Goal: Communication & Community: Answer question/provide support

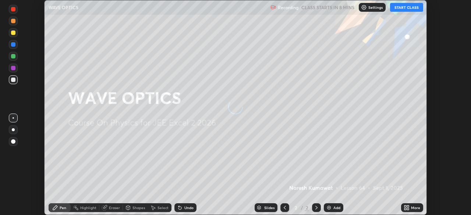
scroll to position [215, 471]
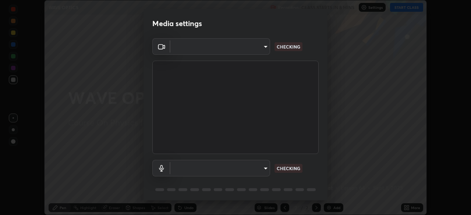
type input "b0dbb3b92abe51c0a200421dabcc31d5eeb9cbda50854e8bbcee9f88c8f391b2"
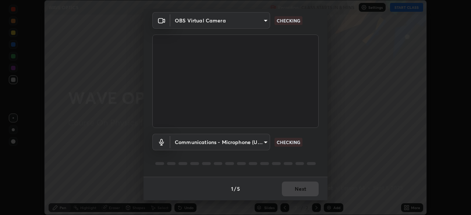
click at [242, 144] on body "Erase all WAVE OPTICS Recording CLASS STARTS IN 8 MINS Settings START CLASS Set…" at bounding box center [235, 107] width 471 height 215
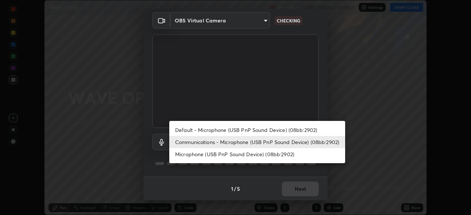
click at [243, 154] on li "Microphone (USB PnP Sound Device) (08bb:2902)" at bounding box center [257, 154] width 176 height 12
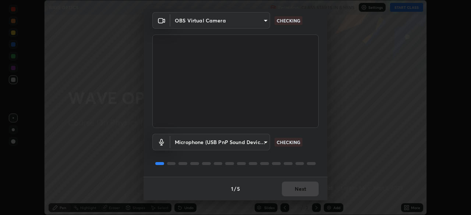
click at [238, 145] on body "Erase all WAVE OPTICS Recording CLASS STARTS IN 8 MINS Settings START CLASS Set…" at bounding box center [235, 107] width 471 height 215
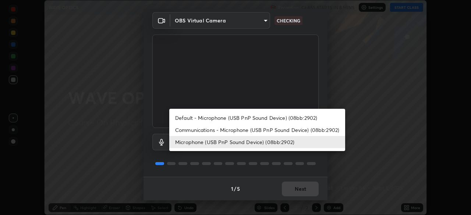
click at [240, 132] on li "Communications - Microphone (USB PnP Sound Device) (08bb:2902)" at bounding box center [257, 130] width 176 height 12
type input "communications"
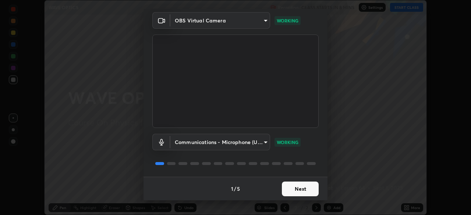
click at [310, 190] on button "Next" at bounding box center [300, 189] width 37 height 15
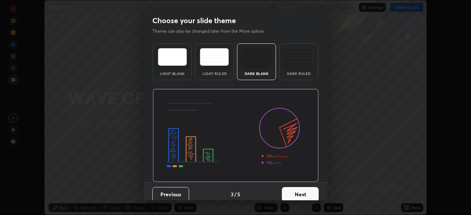
click at [305, 191] on button "Next" at bounding box center [300, 194] width 37 height 15
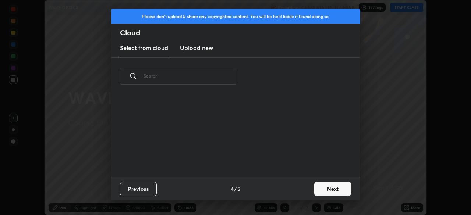
click at [328, 190] on button "Next" at bounding box center [332, 189] width 37 height 15
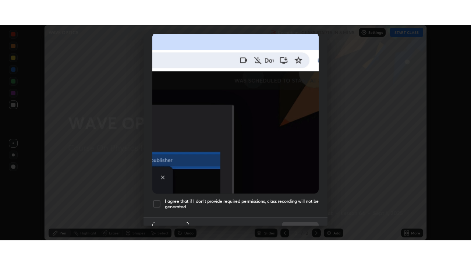
scroll to position [176, 0]
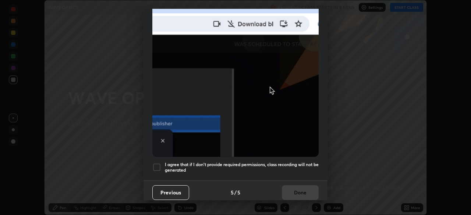
click at [251, 163] on h5 "I agree that if I don't provide required permissions, class recording will not …" at bounding box center [242, 167] width 154 height 11
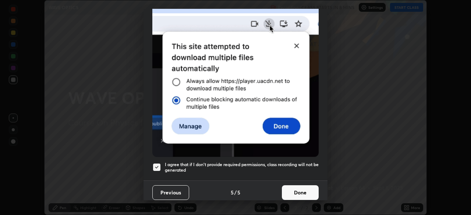
click at [301, 186] on button "Done" at bounding box center [300, 193] width 37 height 15
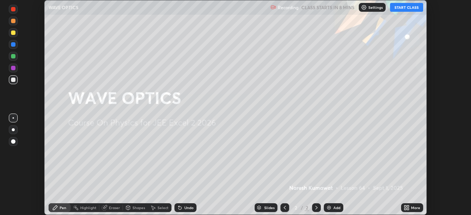
click at [408, 206] on icon at bounding box center [408, 207] width 2 height 2
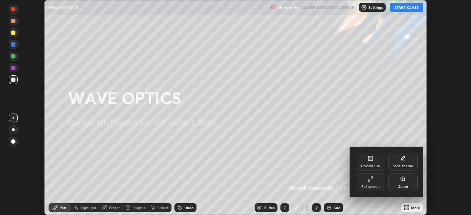
click at [407, 9] on div at bounding box center [235, 107] width 471 height 215
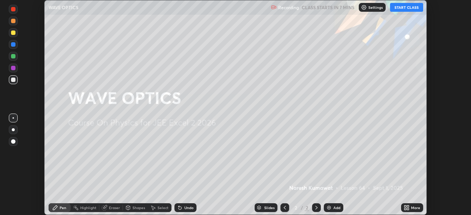
click at [405, 7] on button "START CLASS" at bounding box center [406, 7] width 33 height 9
click at [337, 209] on div "Add" at bounding box center [336, 208] width 7 height 4
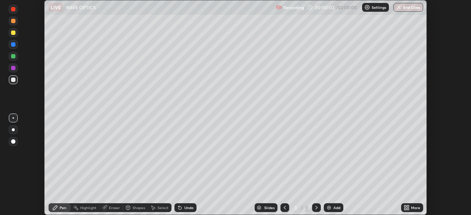
click at [414, 206] on div "More" at bounding box center [415, 208] width 9 height 4
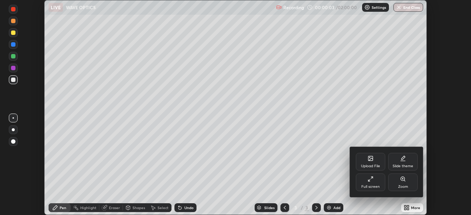
click at [371, 185] on div "Full screen" at bounding box center [370, 187] width 18 height 4
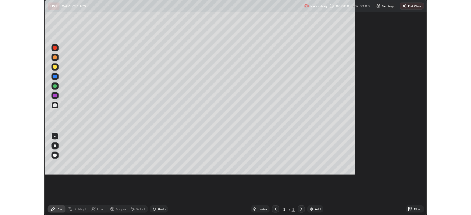
scroll to position [265, 471]
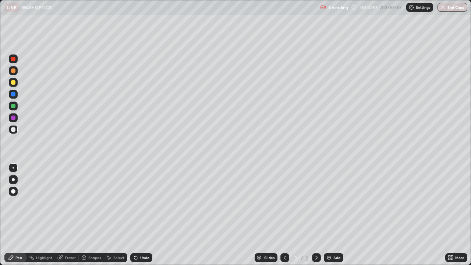
click at [137, 215] on icon at bounding box center [136, 258] width 6 height 6
click at [144, 215] on div "Undo" at bounding box center [141, 257] width 22 height 9
click at [140, 215] on div "Undo" at bounding box center [144, 258] width 9 height 4
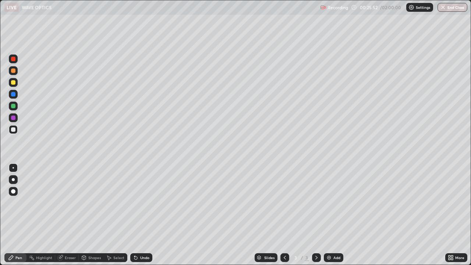
click at [142, 215] on div "Undo" at bounding box center [144, 258] width 9 height 4
click at [333, 215] on div "Add" at bounding box center [336, 258] width 7 height 4
click at [284, 215] on icon at bounding box center [285, 258] width 6 height 6
click at [315, 215] on icon at bounding box center [317, 258] width 6 height 6
click at [284, 215] on icon at bounding box center [285, 258] width 6 height 6
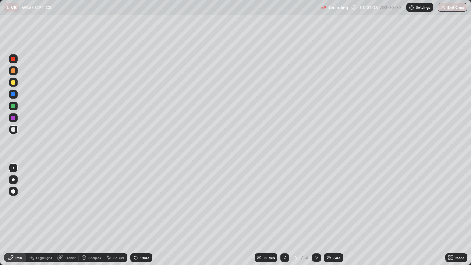
click at [317, 215] on icon at bounding box center [317, 258] width 6 height 6
click at [287, 215] on div at bounding box center [284, 257] width 9 height 9
click at [315, 215] on icon at bounding box center [317, 258] width 6 height 6
click at [145, 215] on div "Undo" at bounding box center [144, 258] width 9 height 4
click at [336, 215] on div "Add" at bounding box center [336, 258] width 7 height 4
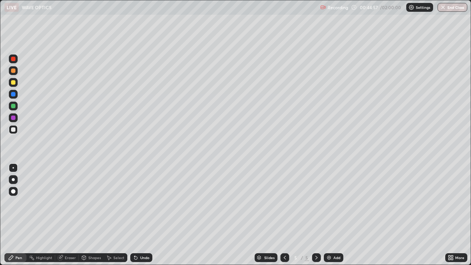
click at [71, 215] on div "Eraser" at bounding box center [70, 258] width 11 height 4
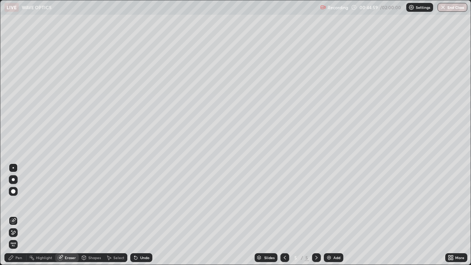
click at [14, 215] on icon at bounding box center [13, 233] width 6 height 6
click at [22, 215] on div "Pen" at bounding box center [18, 258] width 7 height 4
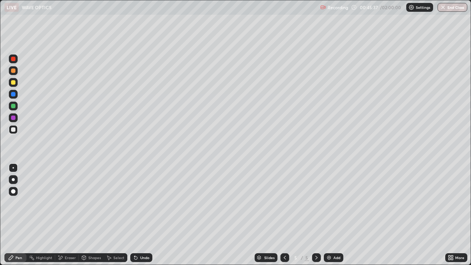
click at [142, 215] on div "Undo" at bounding box center [144, 258] width 9 height 4
click at [140, 215] on div "Undo" at bounding box center [144, 258] width 9 height 4
click at [142, 215] on div "Undo" at bounding box center [144, 258] width 9 height 4
click at [69, 215] on div "Eraser" at bounding box center [70, 258] width 11 height 4
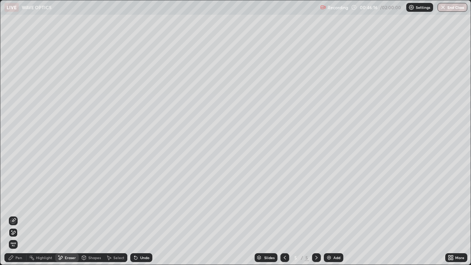
click at [20, 215] on div "Pen" at bounding box center [18, 258] width 7 height 4
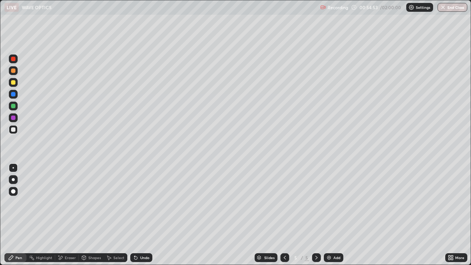
click at [337, 215] on div "Add" at bounding box center [336, 258] width 7 height 4
click at [68, 215] on div "Eraser" at bounding box center [70, 258] width 11 height 4
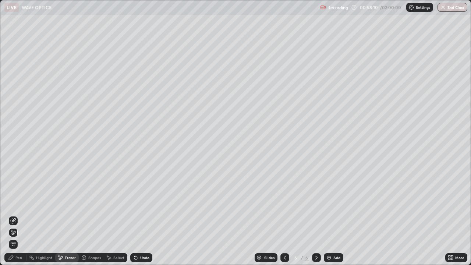
click at [22, 215] on div "Pen" at bounding box center [18, 258] width 7 height 4
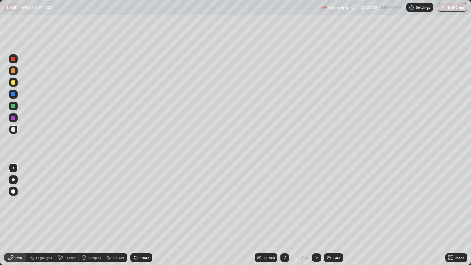
click at [338, 215] on div "Add" at bounding box center [334, 257] width 20 height 9
click at [137, 215] on div "Undo" at bounding box center [141, 257] width 22 height 9
click at [71, 215] on div "Eraser" at bounding box center [70, 258] width 11 height 4
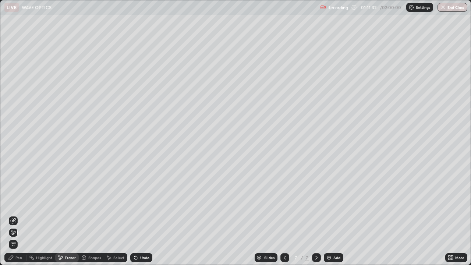
click at [21, 215] on div "Pen" at bounding box center [15, 257] width 22 height 9
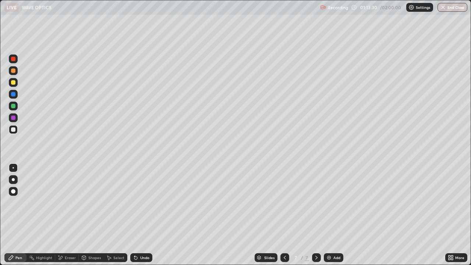
click at [137, 215] on icon at bounding box center [136, 258] width 6 height 6
click at [70, 215] on div "Eraser" at bounding box center [70, 258] width 11 height 4
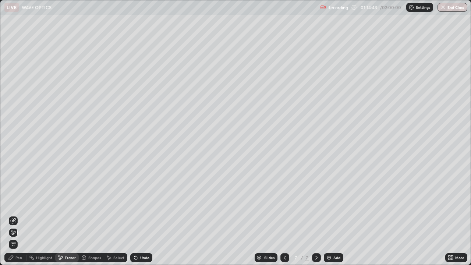
click at [21, 215] on div "Pen" at bounding box center [15, 257] width 22 height 9
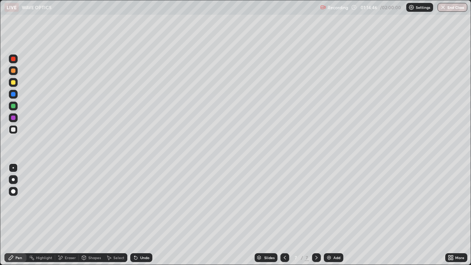
click at [452, 215] on icon at bounding box center [452, 256] width 2 height 2
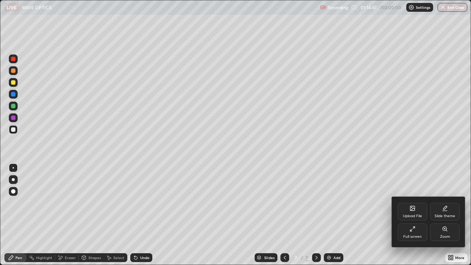
click at [402, 215] on div "Full screen" at bounding box center [412, 232] width 29 height 18
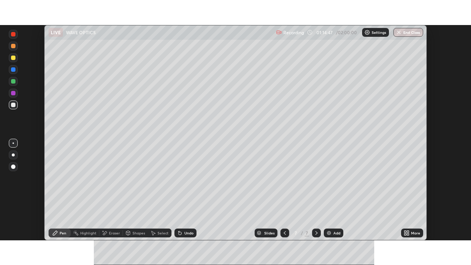
scroll to position [36594, 36338]
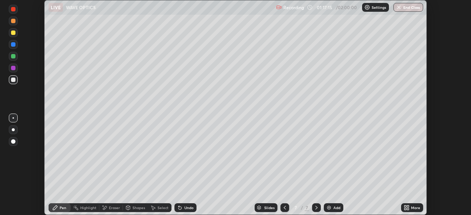
click at [114, 209] on div "Eraser" at bounding box center [114, 208] width 11 height 4
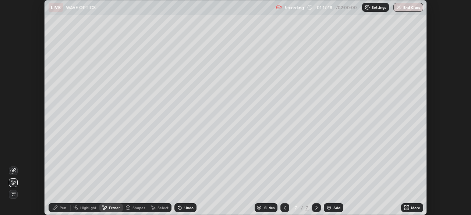
click at [63, 208] on div "Pen" at bounding box center [63, 208] width 7 height 4
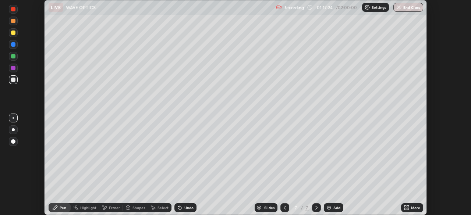
click at [186, 208] on div "Undo" at bounding box center [188, 208] width 9 height 4
click at [408, 206] on icon at bounding box center [408, 207] width 2 height 2
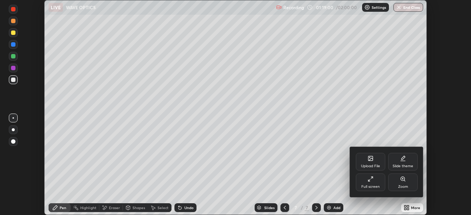
click at [373, 183] on div "Full screen" at bounding box center [370, 183] width 29 height 18
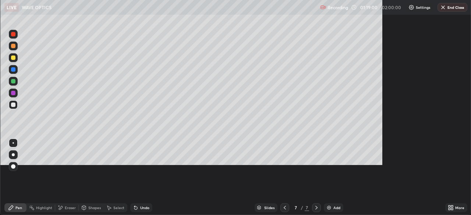
scroll to position [265, 471]
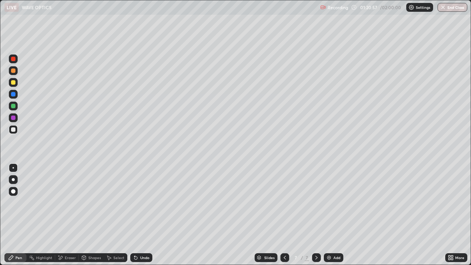
click at [70, 215] on div "Eraser" at bounding box center [70, 258] width 11 height 4
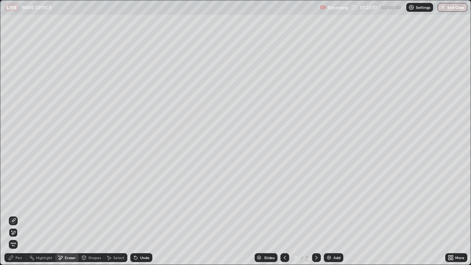
click at [21, 215] on div "Pen" at bounding box center [18, 258] width 7 height 4
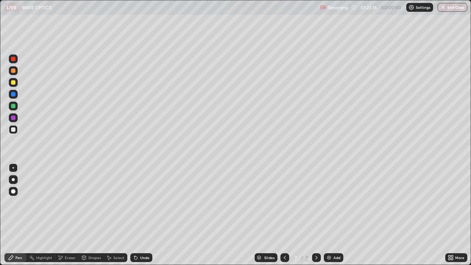
click at [144, 215] on div "Undo" at bounding box center [144, 258] width 9 height 4
click at [71, 215] on div "Eraser" at bounding box center [70, 258] width 11 height 4
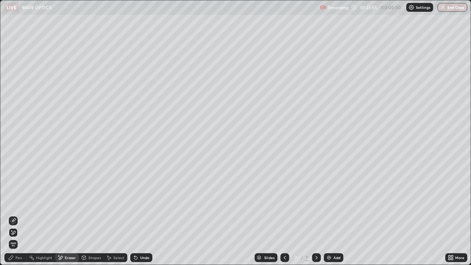
click at [18, 215] on div "Pen" at bounding box center [18, 258] width 7 height 4
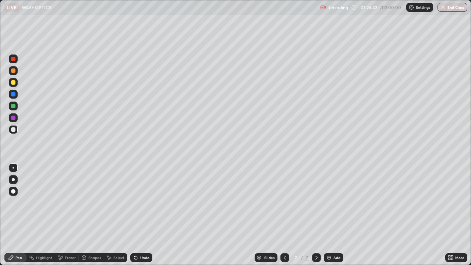
click at [71, 215] on div "Eraser" at bounding box center [70, 258] width 11 height 4
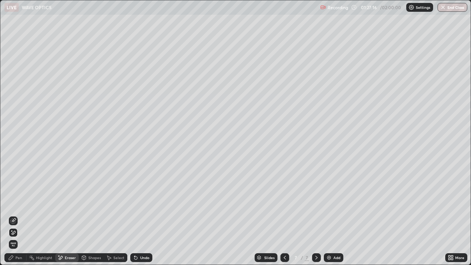
click at [20, 215] on div "Pen" at bounding box center [18, 258] width 7 height 4
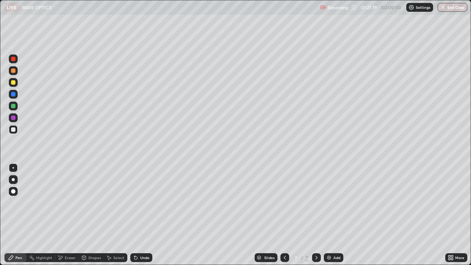
click at [140, 215] on div "Undo" at bounding box center [144, 258] width 9 height 4
click at [142, 215] on div "Undo" at bounding box center [144, 258] width 9 height 4
click at [143, 215] on div "Undo" at bounding box center [144, 258] width 9 height 4
click at [338, 215] on div "Add" at bounding box center [336, 258] width 7 height 4
click at [136, 215] on div "Undo" at bounding box center [141, 257] width 22 height 9
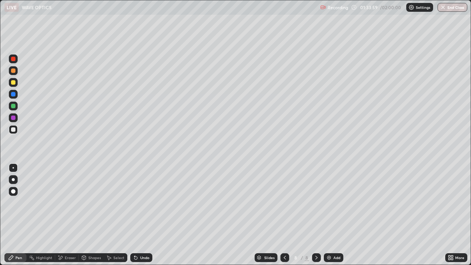
click at [137, 215] on div "Undo" at bounding box center [141, 257] width 22 height 9
click at [140, 215] on div "Undo" at bounding box center [141, 257] width 22 height 9
click at [142, 215] on div "Undo" at bounding box center [144, 258] width 9 height 4
click at [145, 215] on div "Undo" at bounding box center [144, 258] width 9 height 4
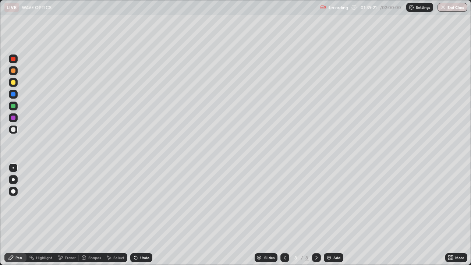
click at [334, 215] on div "Add" at bounding box center [334, 257] width 20 height 9
click at [134, 215] on icon at bounding box center [134, 256] width 1 height 1
click at [66, 215] on div "Eraser" at bounding box center [70, 258] width 11 height 4
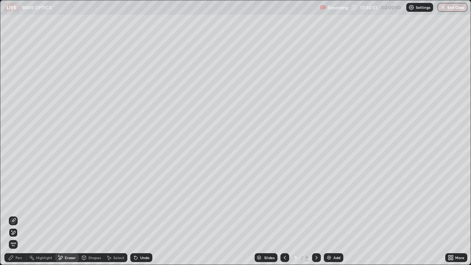
click at [21, 215] on div "Pen" at bounding box center [18, 258] width 7 height 4
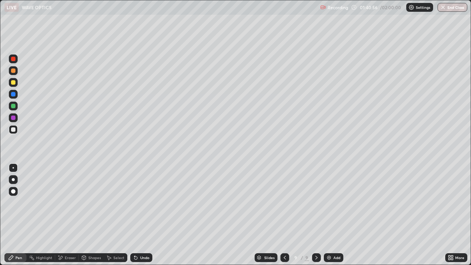
click at [137, 215] on icon at bounding box center [136, 258] width 6 height 6
click at [142, 215] on div "Undo" at bounding box center [141, 257] width 22 height 9
click at [145, 215] on div "Undo" at bounding box center [141, 257] width 22 height 9
click at [143, 215] on div "Undo" at bounding box center [141, 257] width 22 height 9
click at [144, 215] on div "Undo" at bounding box center [141, 257] width 22 height 9
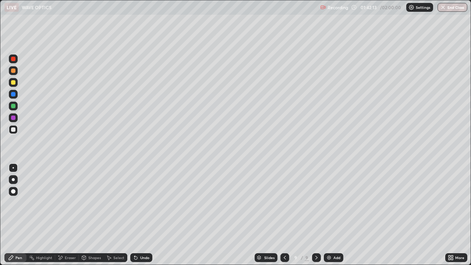
click at [141, 215] on div "Undo" at bounding box center [141, 257] width 22 height 9
click at [144, 215] on div "Undo" at bounding box center [144, 258] width 9 height 4
click at [143, 215] on div "Undo" at bounding box center [144, 258] width 9 height 4
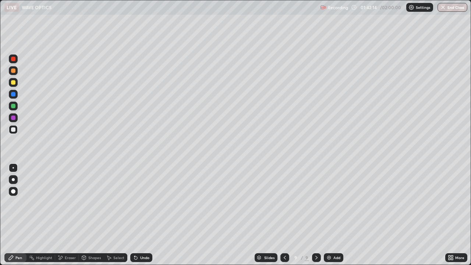
click at [143, 215] on div "Undo" at bounding box center [144, 258] width 9 height 4
click at [144, 215] on div "Undo" at bounding box center [141, 257] width 22 height 9
click at [140, 215] on div "Undo" at bounding box center [141, 257] width 22 height 9
click at [146, 215] on div "Undo" at bounding box center [144, 258] width 9 height 4
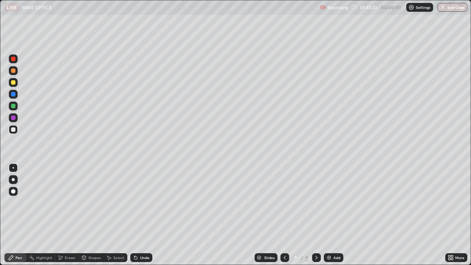
click at [73, 215] on div "Eraser" at bounding box center [70, 258] width 11 height 4
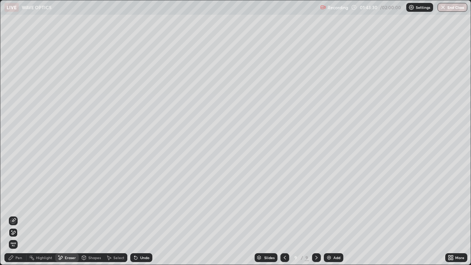
click at [21, 215] on div "Pen" at bounding box center [18, 258] width 7 height 4
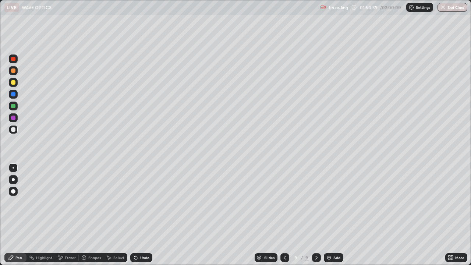
click at [336, 215] on div "Add" at bounding box center [336, 258] width 7 height 4
click at [140, 215] on div "Undo" at bounding box center [141, 257] width 22 height 9
click at [137, 215] on div "Undo" at bounding box center [141, 257] width 22 height 9
click at [140, 215] on div "Undo" at bounding box center [144, 258] width 9 height 4
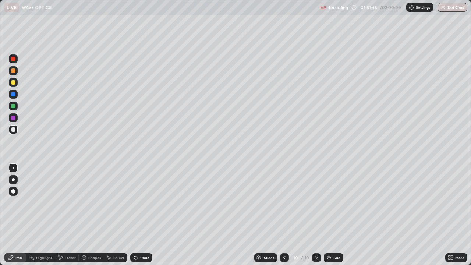
click at [138, 215] on div "Undo" at bounding box center [141, 257] width 22 height 9
click at [142, 215] on div "Undo" at bounding box center [144, 258] width 9 height 4
click at [145, 215] on div "Undo" at bounding box center [141, 257] width 22 height 9
click at [66, 215] on div "Eraser" at bounding box center [70, 258] width 11 height 4
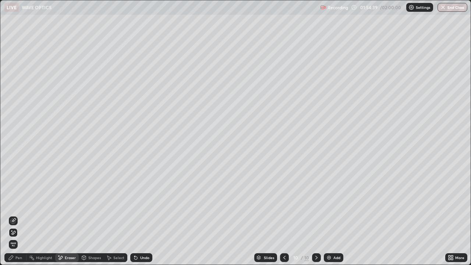
click at [19, 215] on div "Pen" at bounding box center [18, 258] width 7 height 4
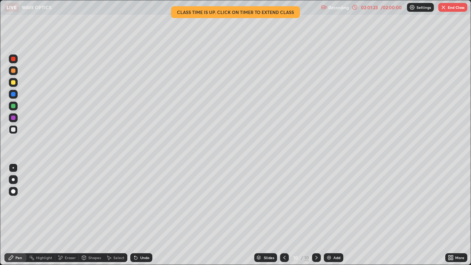
click at [389, 215] on div "Slides 10 / 10 Add" at bounding box center [298, 257] width 293 height 15
click at [382, 215] on div "Slides 10 / 10 Add" at bounding box center [298, 257] width 293 height 15
click at [335, 215] on div "Add" at bounding box center [336, 258] width 7 height 4
click at [137, 215] on div "Undo" at bounding box center [141, 257] width 22 height 9
click at [141, 215] on div "Undo" at bounding box center [144, 258] width 9 height 4
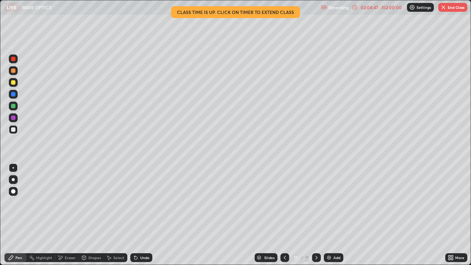
click at [144, 215] on div "Undo" at bounding box center [141, 257] width 22 height 9
click at [145, 215] on div "Undo" at bounding box center [141, 257] width 22 height 9
click at [140, 215] on div "Undo" at bounding box center [141, 257] width 22 height 9
click at [140, 215] on div "Undo" at bounding box center [144, 258] width 9 height 4
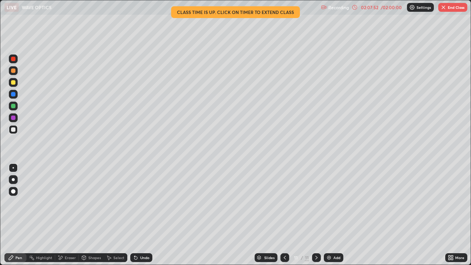
click at [145, 215] on div "Undo" at bounding box center [141, 257] width 22 height 9
click at [458, 215] on div "More" at bounding box center [459, 258] width 9 height 4
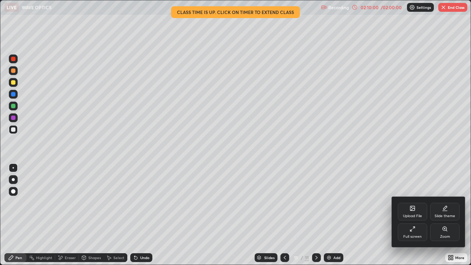
click at [419, 215] on div "Full screen" at bounding box center [412, 237] width 18 height 4
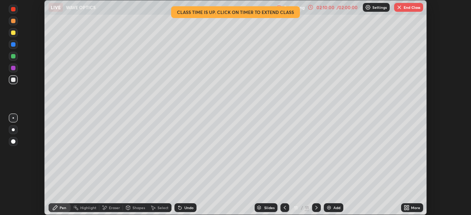
scroll to position [36594, 36338]
click at [409, 6] on button "End Class" at bounding box center [408, 7] width 29 height 9
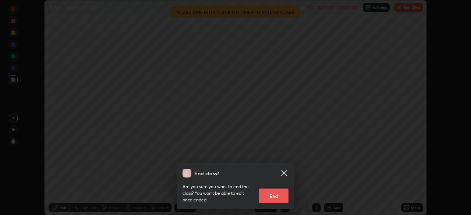
click at [273, 191] on button "End" at bounding box center [273, 196] width 29 height 15
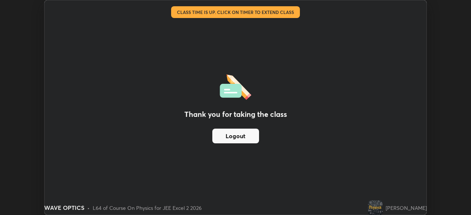
click at [242, 136] on button "Logout" at bounding box center [235, 136] width 47 height 15
